Goal: Find specific fact

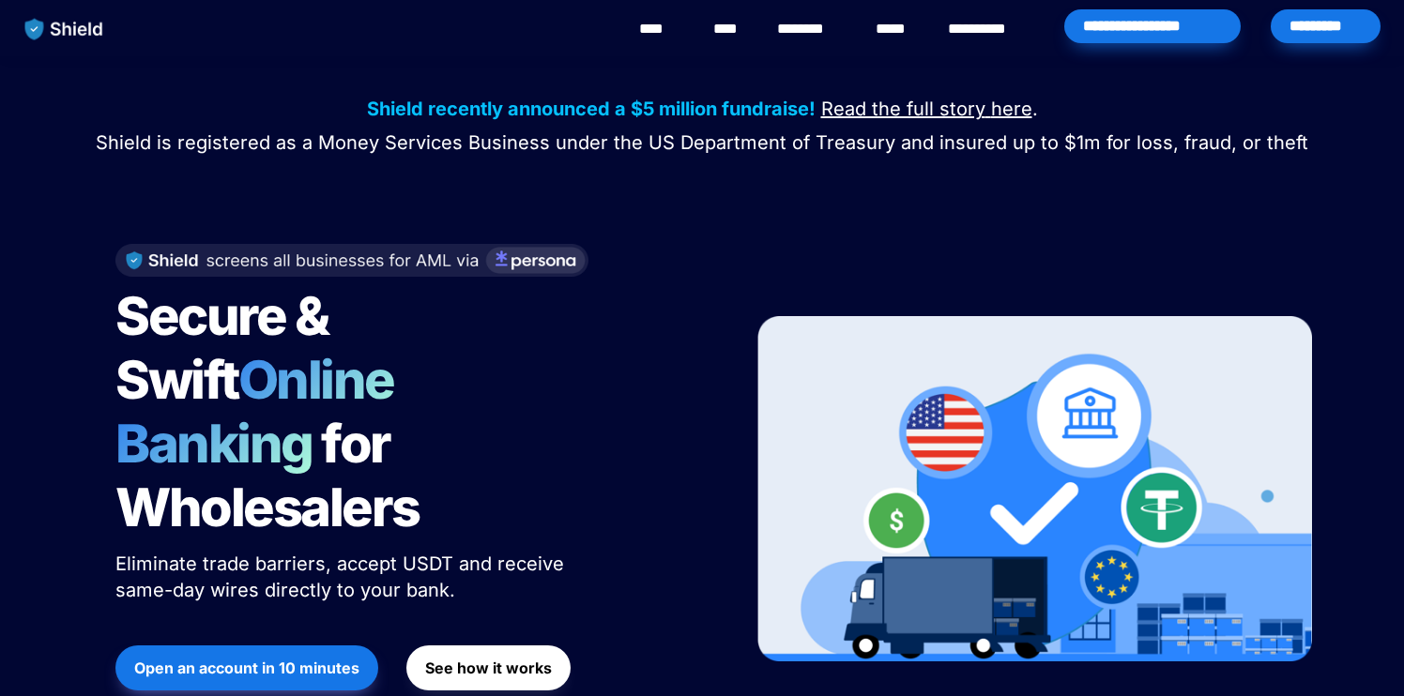
scroll to position [6606, 0]
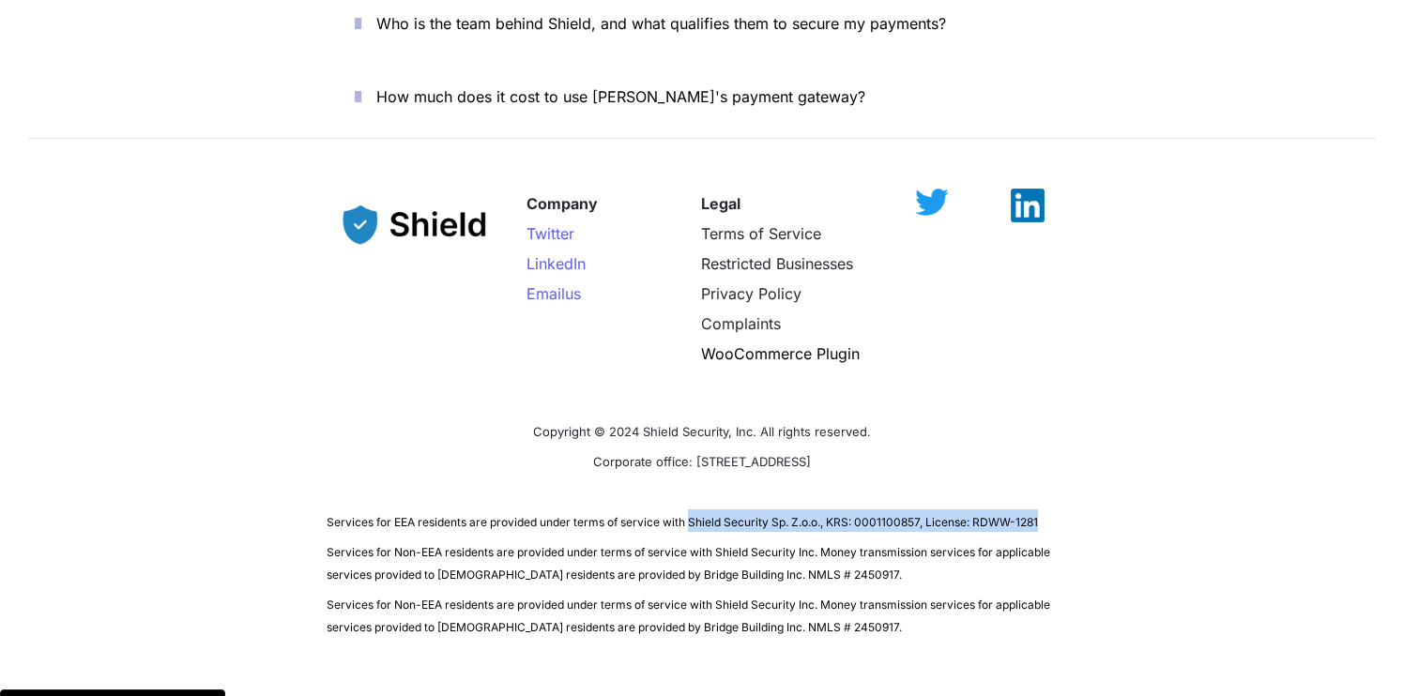
drag, startPoint x: 690, startPoint y: 459, endPoint x: 981, endPoint y: 468, distance: 291.0
click at [981, 506] on p "Services for EEA residents are provided under terms of service with Shield Secu…" at bounding box center [702, 521] width 751 height 30
click at [1057, 506] on p "Services for EEA residents are provided under terms of service with Shield Secu…" at bounding box center [702, 521] width 751 height 30
drag, startPoint x: 1054, startPoint y: 458, endPoint x: 688, endPoint y: 453, distance: 366.0
click at [688, 506] on p "Services for EEA residents are provided under terms of service with Shield Secu…" at bounding box center [702, 521] width 751 height 30
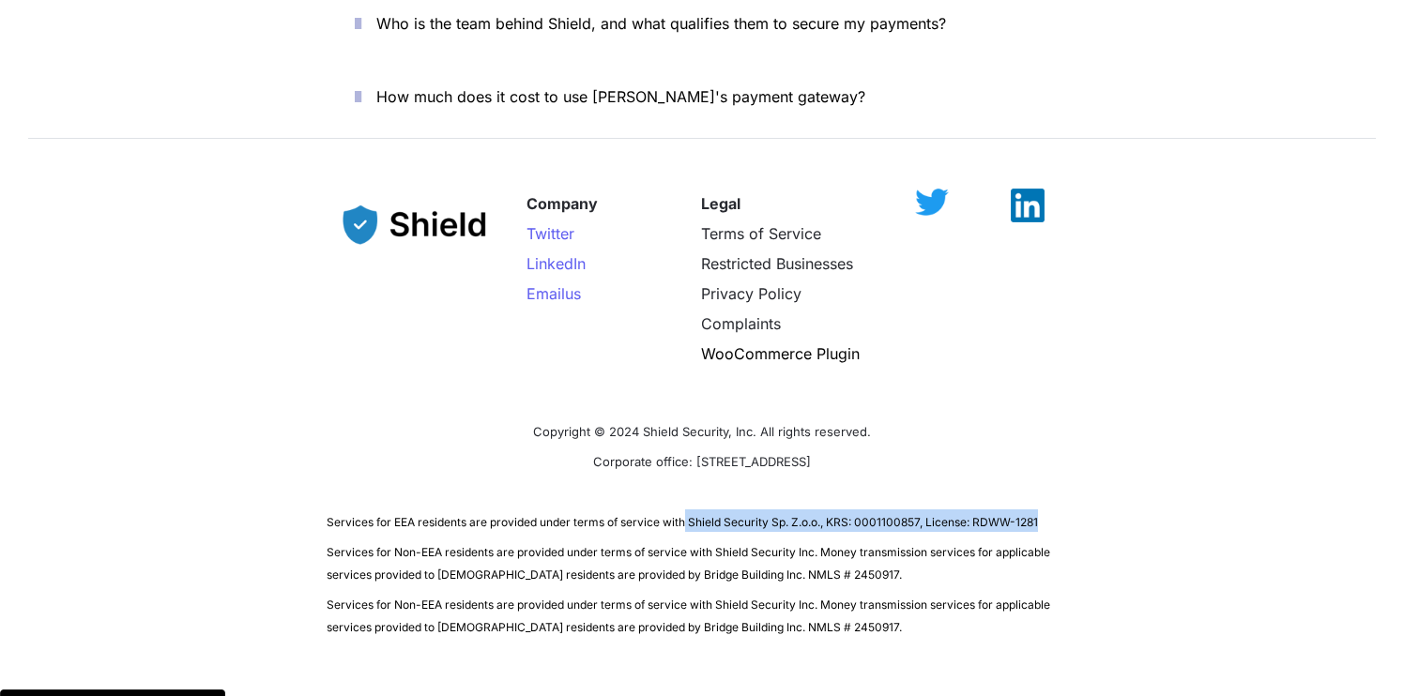
copy span "Shield Security Sp. Z.o.o., KRS: 0001100857, License: RDWW-1281"
